Goal: Task Accomplishment & Management: Complete application form

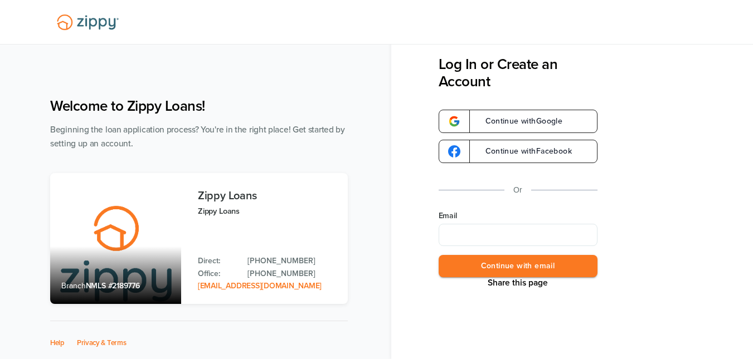
click at [509, 230] on input "Email" at bounding box center [518, 235] width 159 height 22
type input "**********"
click at [519, 267] on button "Continue with email" at bounding box center [518, 266] width 159 height 23
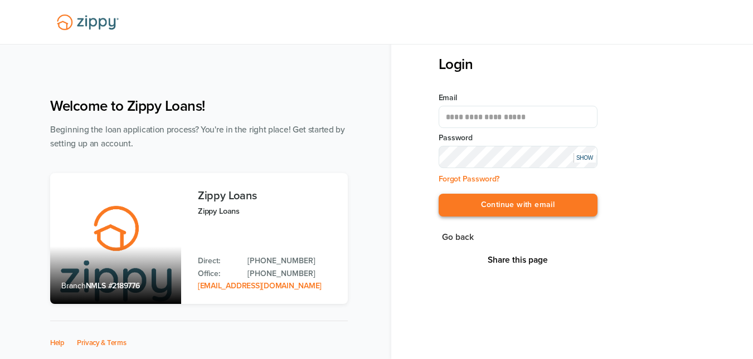
click at [543, 205] on button "Continue with email" at bounding box center [518, 205] width 159 height 23
